Goal: Information Seeking & Learning: Find contact information

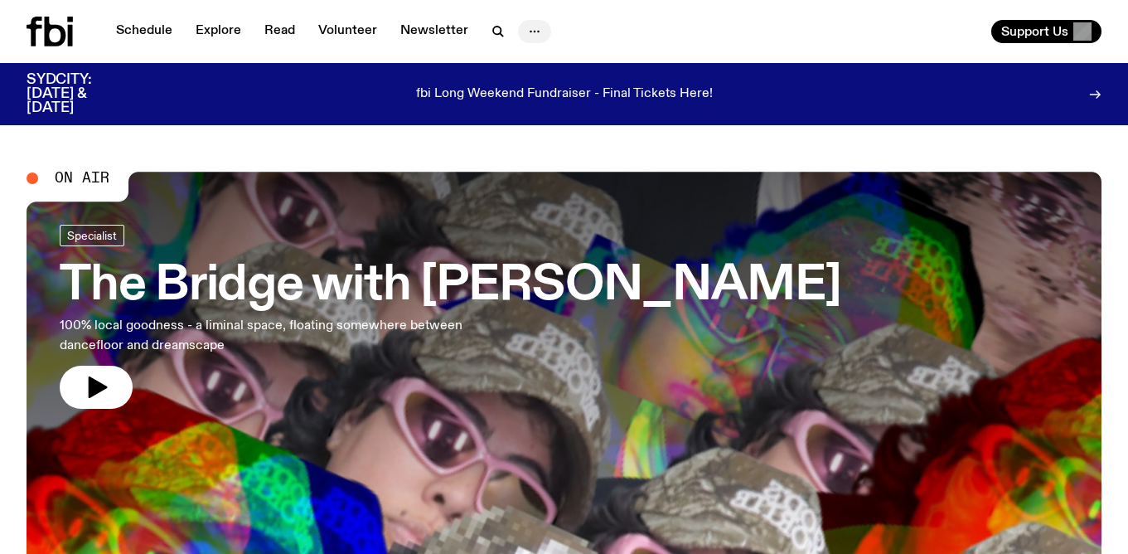
click at [532, 32] on icon "button" at bounding box center [535, 32] width 20 height 20
click at [527, 101] on link "Contact" at bounding box center [534, 94] width 83 height 23
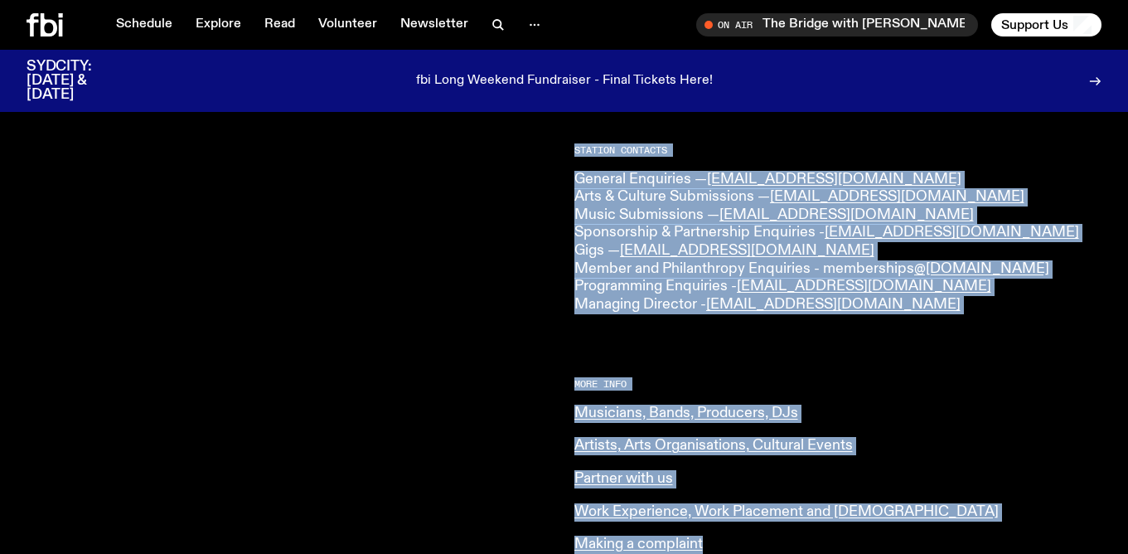
scroll to position [486, 0]
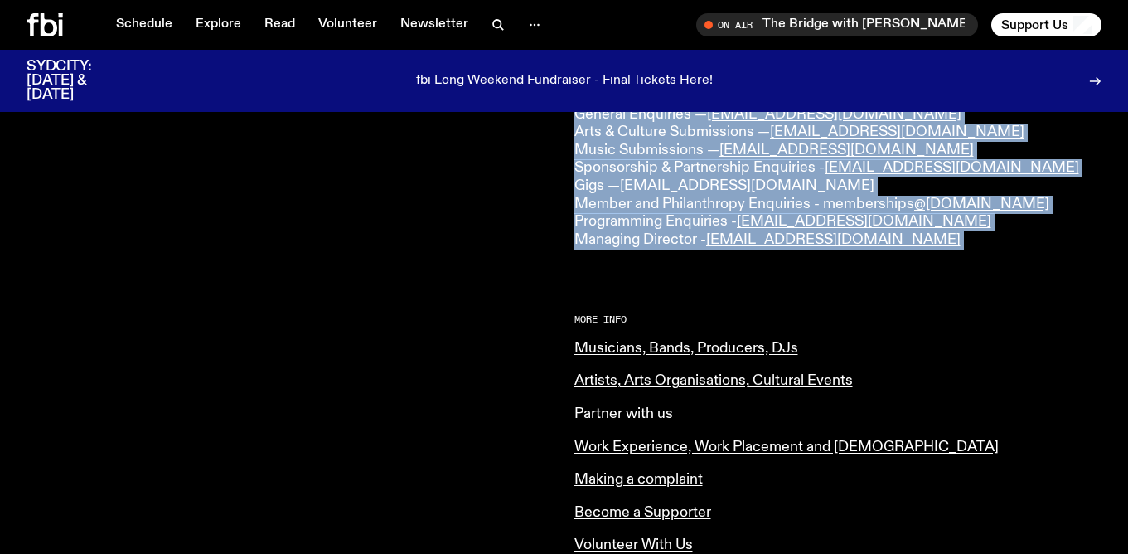
drag, startPoint x: 572, startPoint y: 182, endPoint x: 889, endPoint y: 307, distance: 341.3
click at [889, 307] on div "CONTACT US Office Hours: Tue-Fri, 10am-6pm Text the Studio — 0435 123 945 Gener…" at bounding box center [564, 278] width 1128 height 1076
click at [889, 307] on div "CONTACT US Office Hours: Tue-Fri, 10am-6pm Text the Studio — 0435 123 945 Gener…" at bounding box center [838, 255] width 528 height 990
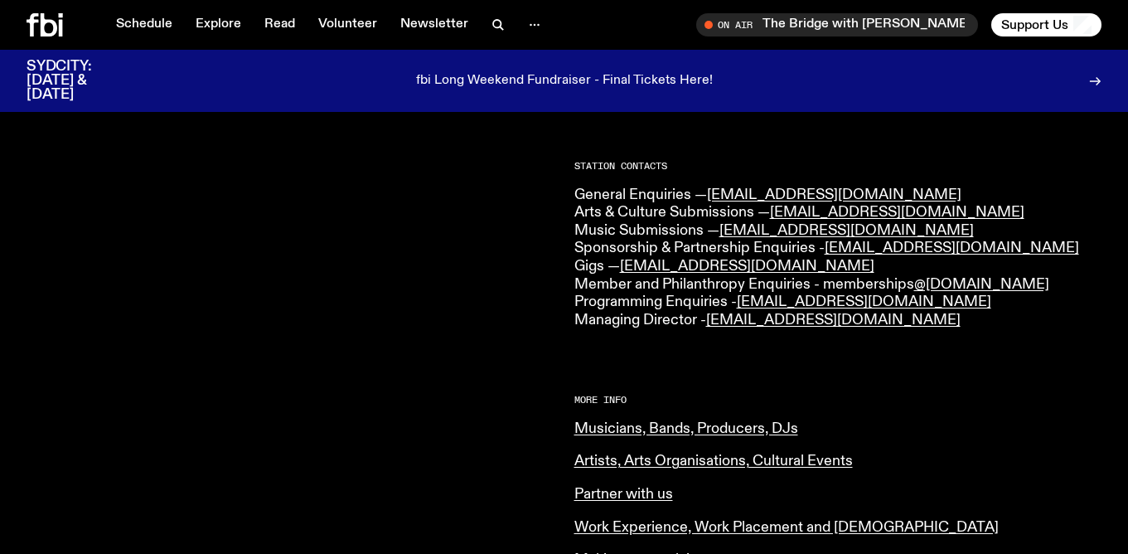
scroll to position [400, 0]
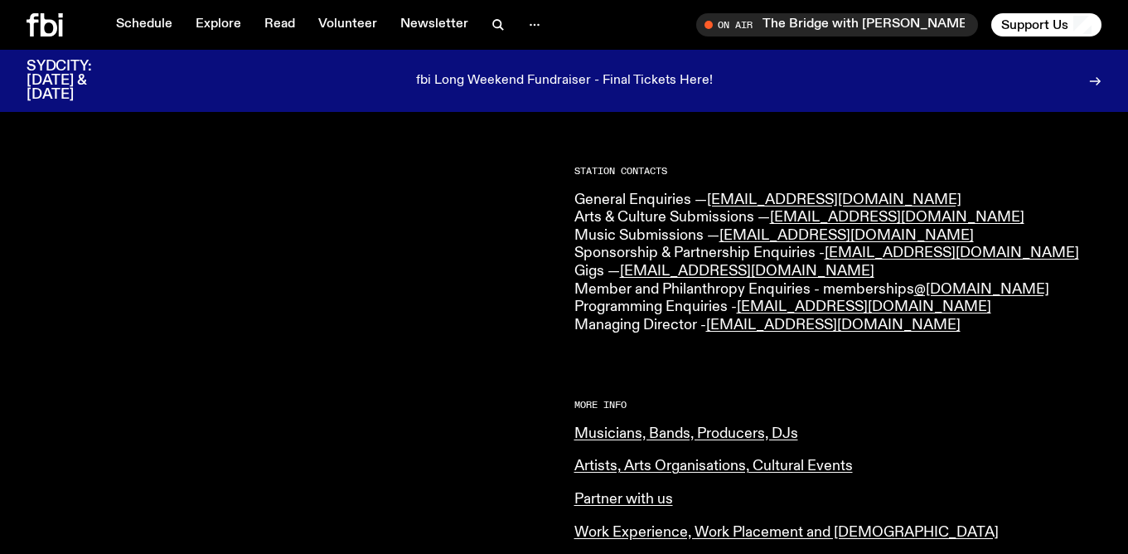
drag, startPoint x: 570, startPoint y: 165, endPoint x: 932, endPoint y: 327, distance: 397.0
click at [932, 327] on div "CONTACT US Office Hours: Tue-Fri, 10am-6pm Text the Studio — 0435 123 945 Gener…" at bounding box center [564, 363] width 1128 height 1076
copy div "Station Contacts General Enquiries — [EMAIL_ADDRESS][DOMAIN_NAME] Arts & Cultur…"
